Goal: Check status: Check status

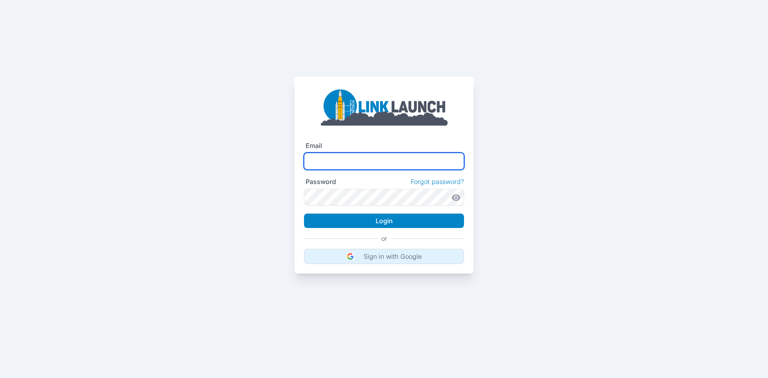
type input "**********"
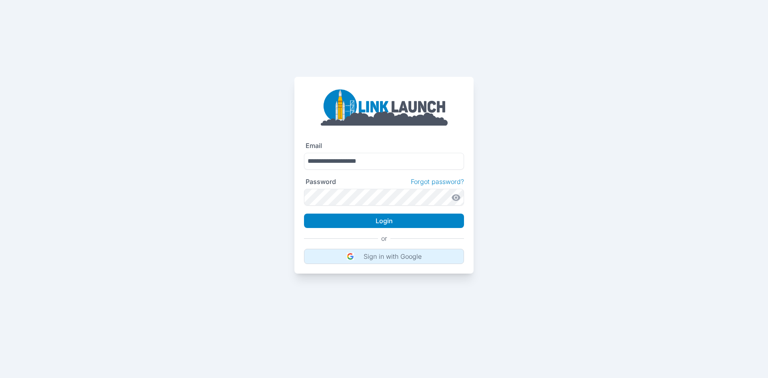
click at [395, 256] on p "Sign in with Google" at bounding box center [393, 256] width 58 height 8
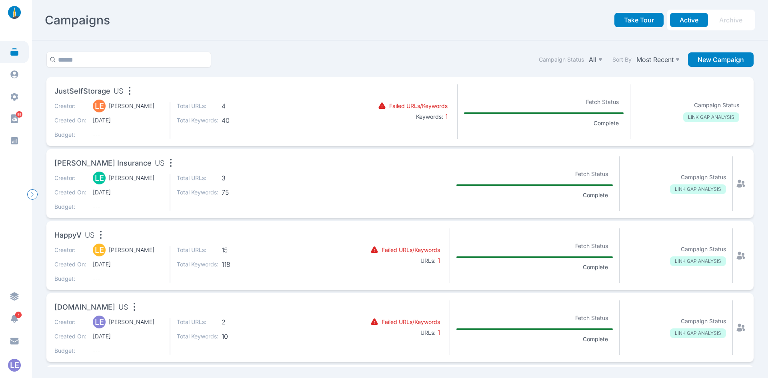
click at [185, 109] on p "Total URLs:" at bounding box center [198, 106] width 42 height 8
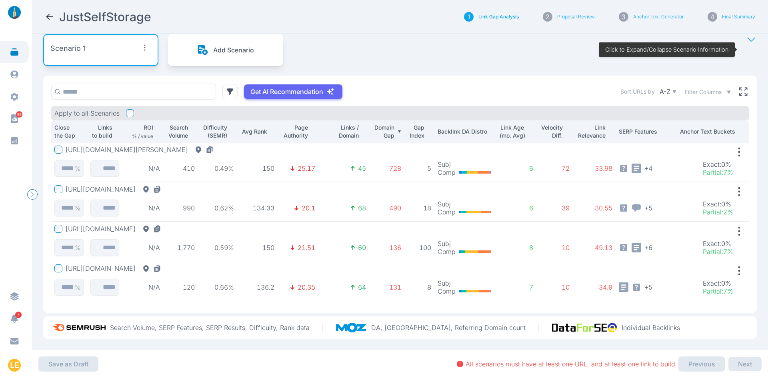
scroll to position [53, 0]
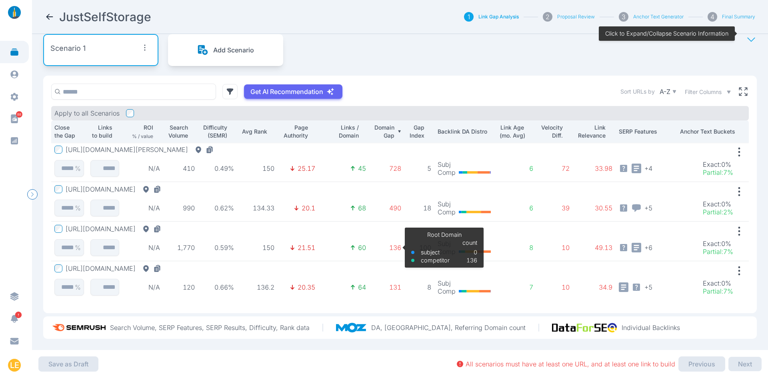
click at [393, 244] on p "136" at bounding box center [386, 248] width 29 height 8
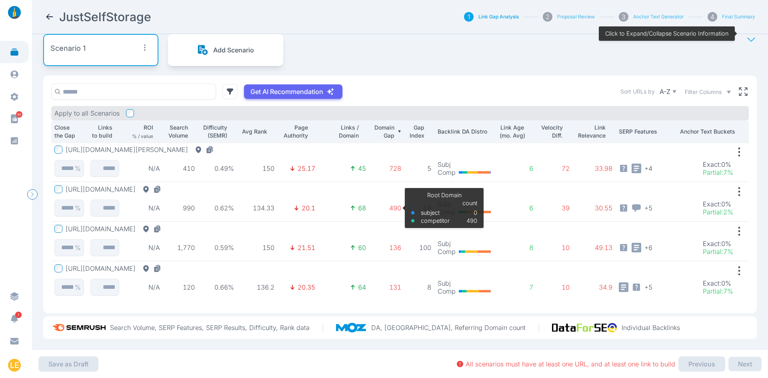
click at [392, 204] on p "490" at bounding box center [386, 208] width 29 height 8
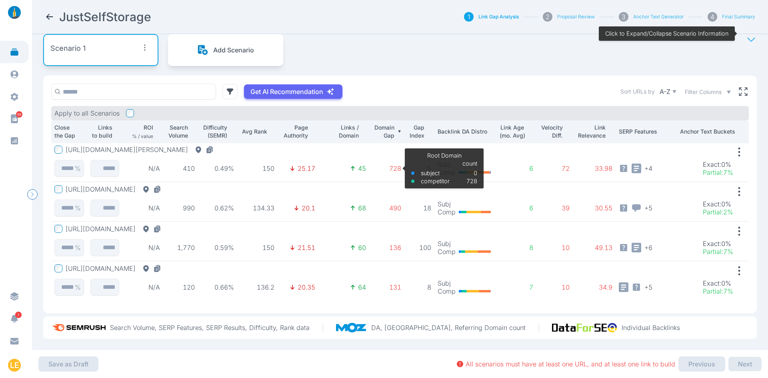
click at [391, 164] on p "728" at bounding box center [386, 168] width 29 height 8
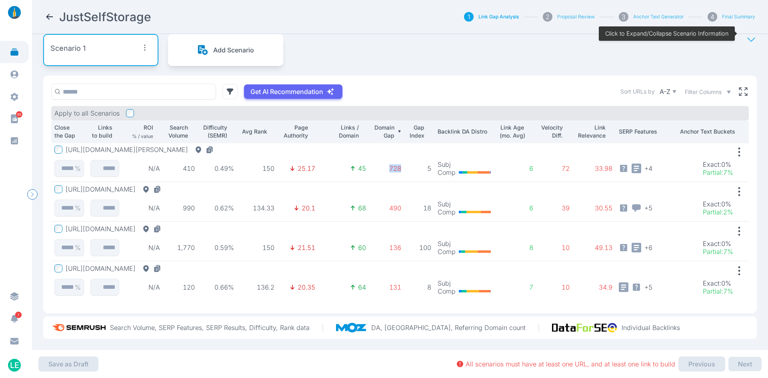
click at [164, 225] on button "https://justselfstorage.com/self-storage-units/ks/olathe" at bounding box center [115, 229] width 99 height 8
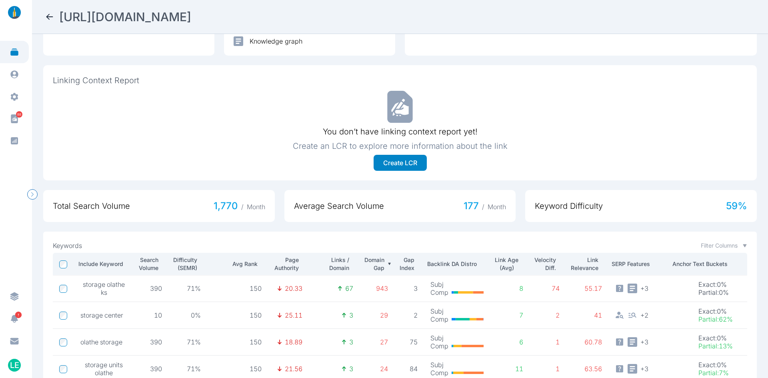
scroll to position [308, 0]
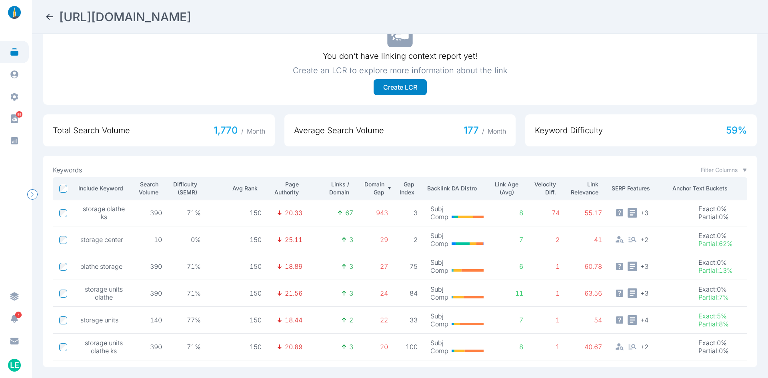
click at [52, 17] on icon at bounding box center [50, 17] width 10 height 10
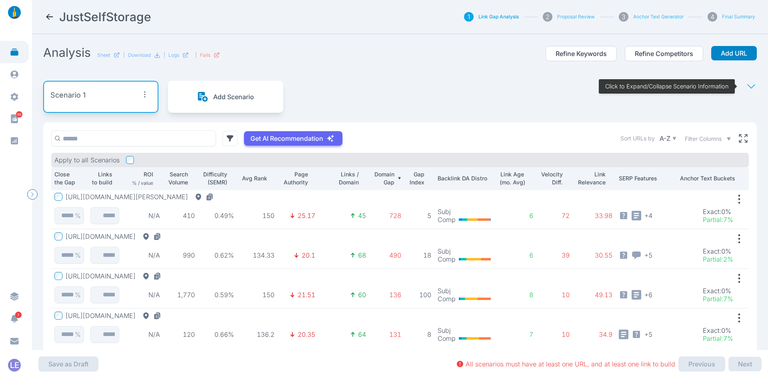
scroll to position [0, 0]
click at [198, 203] on td "0.49%" at bounding box center [217, 209] width 39 height 40
click at [348, 79] on div "Scenario 1 Add Scenario Click to Expand/Collapse Scenario Information" at bounding box center [400, 96] width 714 height 51
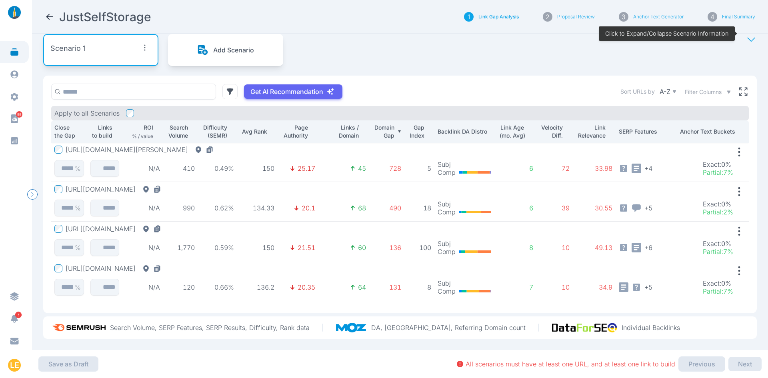
click at [164, 225] on button "https://justselfstorage.com/self-storage-units/ks/olathe" at bounding box center [115, 229] width 99 height 8
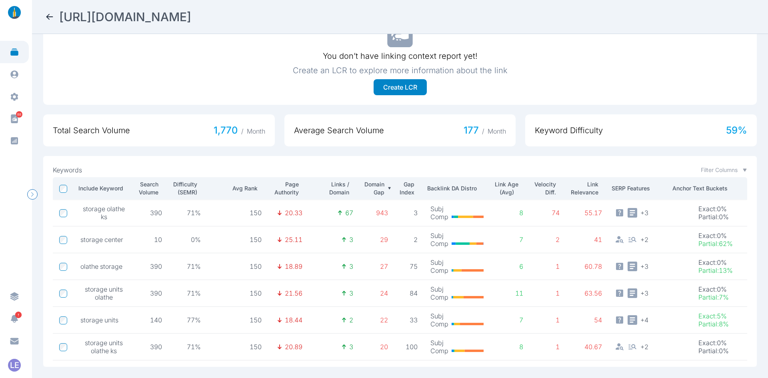
click at [50, 19] on icon at bounding box center [50, 17] width 10 height 10
